Goal: Check status

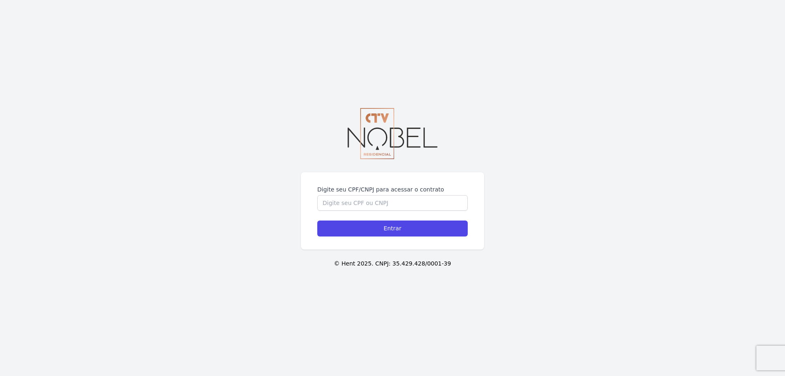
click at [363, 178] on div "Digite seu CPF/CNPJ para acessar o contrato Entrar" at bounding box center [392, 210] width 183 height 77
click at [351, 202] on input "Digite seu CPF/CNPJ para acessar o contrato" at bounding box center [392, 203] width 150 height 16
type input "1"
paste input "45.846.919/0001-39"
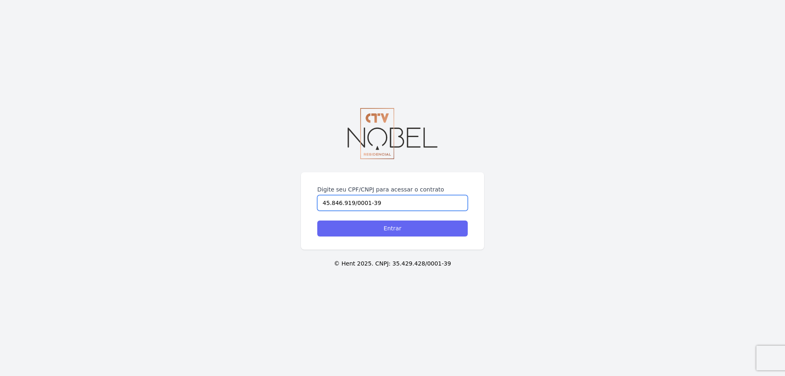
type input "45.846.919/0001-39"
click at [368, 228] on input "Entrar" at bounding box center [392, 228] width 150 height 16
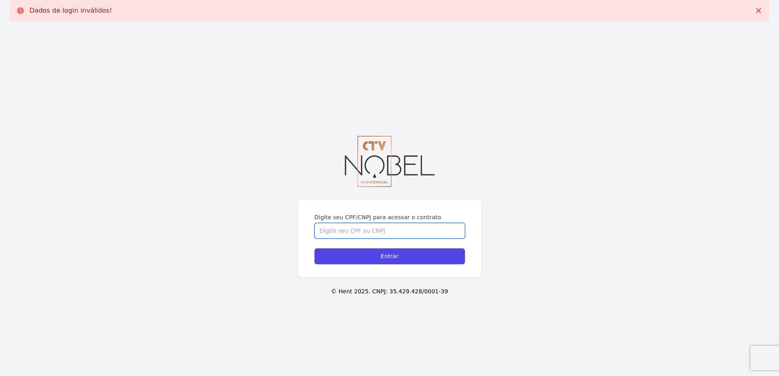
drag, startPoint x: 350, startPoint y: 231, endPoint x: 326, endPoint y: 74, distance: 158.8
click at [349, 221] on div "Digite seu CPF/CNPJ para acessar o contrato" at bounding box center [389, 225] width 150 height 25
paste input "10.587.192/0001-38"
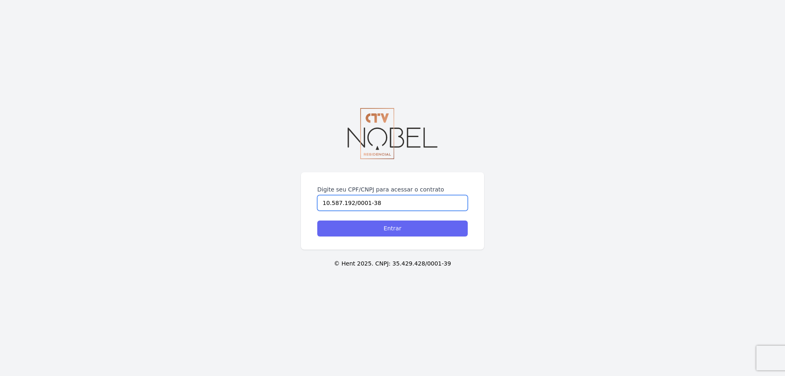
type input "10.587.192/0001-38"
click at [367, 225] on input "Entrar" at bounding box center [392, 228] width 150 height 16
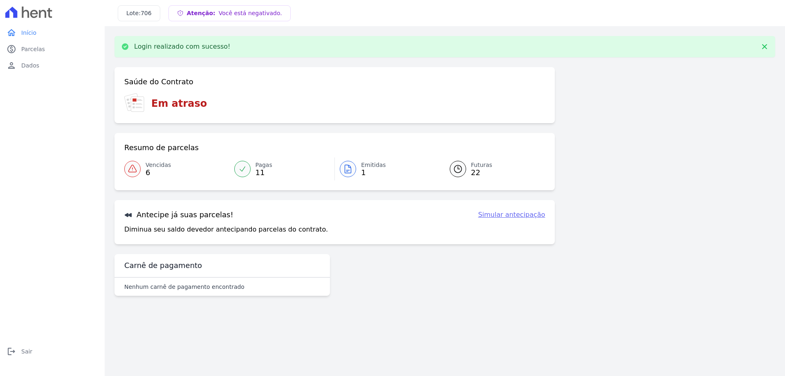
click at [145, 168] on link "Vencidas 6" at bounding box center [176, 168] width 105 height 23
